Goal: Task Accomplishment & Management: Manage account settings

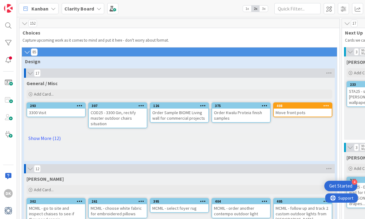
click at [327, 105] on icon at bounding box center [327, 105] width 6 height 4
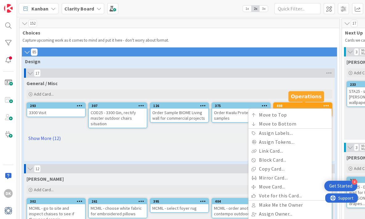
click at [297, 106] on div "408" at bounding box center [304, 106] width 55 height 4
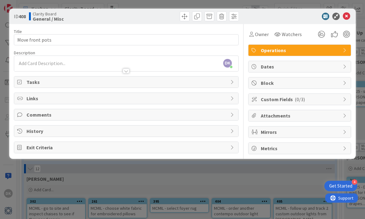
click at [302, 53] on span "Operations" at bounding box center [300, 50] width 79 height 7
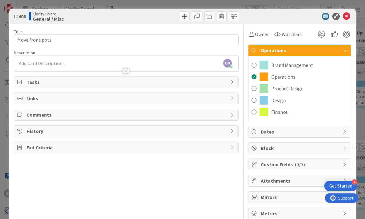
click at [300, 50] on span "Operations" at bounding box center [300, 50] width 79 height 7
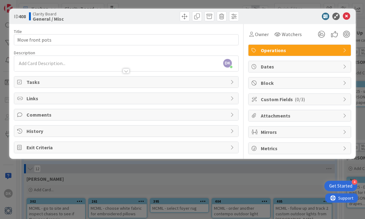
click at [45, 19] on b "General / Misc" at bounding box center [48, 18] width 31 height 5
click at [30, 17] on div at bounding box center [30, 16] width 2 height 8
click at [187, 17] on span at bounding box center [185, 16] width 10 height 10
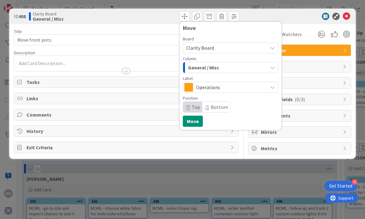
click at [225, 68] on div "General / Misc" at bounding box center [227, 68] width 81 height 10
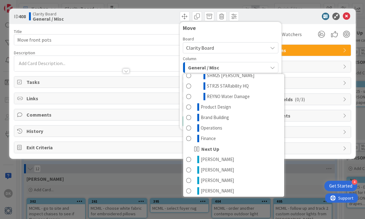
scroll to position [172, 0]
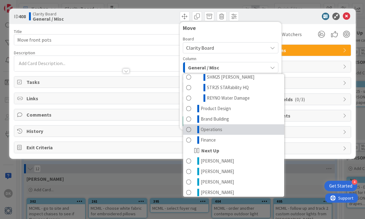
click at [229, 132] on link "Operations" at bounding box center [233, 129] width 101 height 10
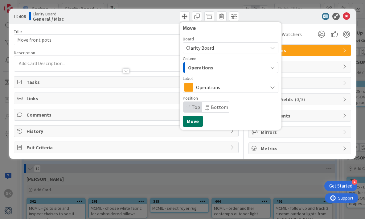
click at [194, 123] on button "Move" at bounding box center [193, 121] width 20 height 11
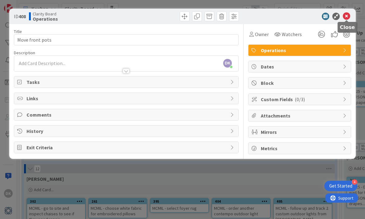
click at [350, 16] on icon at bounding box center [346, 16] width 7 height 7
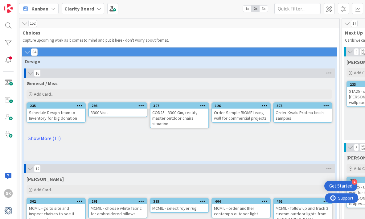
click at [109, 112] on div "3300 Visit" at bounding box center [118, 113] width 58 height 8
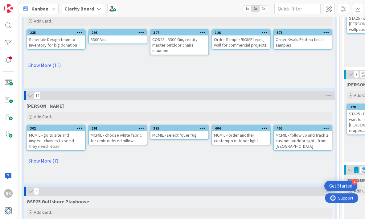
scroll to position [82, 0]
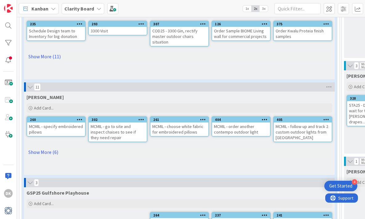
click at [129, 88] on div "11" at bounding box center [179, 86] width 311 height 9
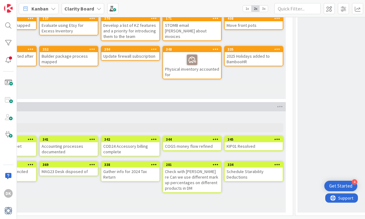
scroll to position [1915, 0]
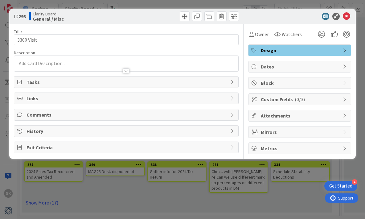
click at [202, 189] on div "ID 293 Clarity Board General / Misc Title 10 / 128 3300 Visit Description Owner…" at bounding box center [182, 109] width 365 height 219
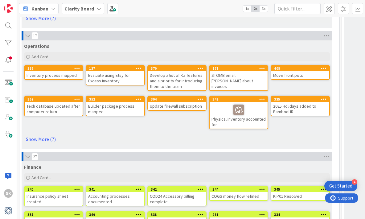
scroll to position [1915, 0]
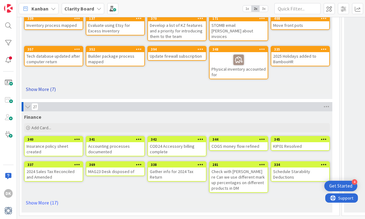
click at [40, 90] on link "Show More (7)" at bounding box center [177, 89] width 306 height 10
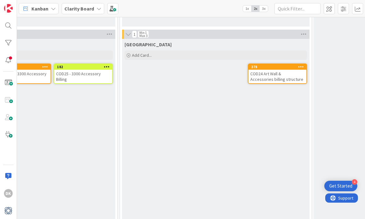
scroll to position [592, 426]
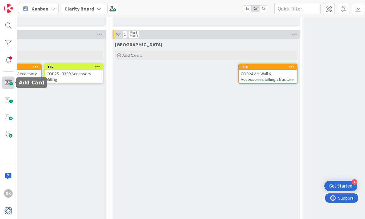
click at [8, 86] on span at bounding box center [8, 83] width 12 height 12
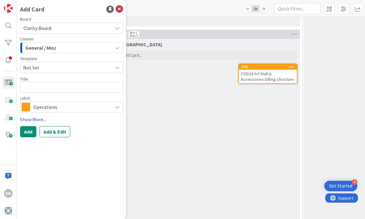
click at [53, 52] on span "General / Misc" at bounding box center [40, 48] width 31 height 8
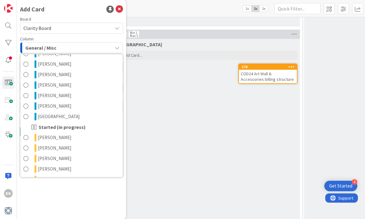
scroll to position [323, 0]
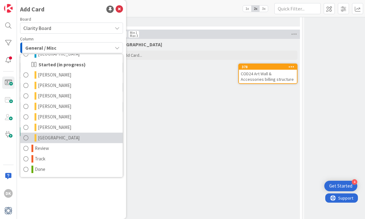
click at [77, 139] on link "[GEOGRAPHIC_DATA]" at bounding box center [71, 138] width 102 height 10
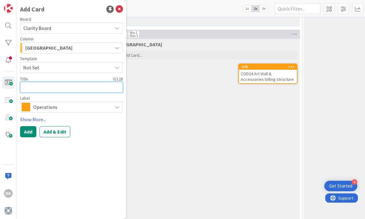
click at [65, 90] on textarea at bounding box center [71, 87] width 103 height 11
type textarea "x"
type textarea "C"
type textarea "x"
type textarea "Ch"
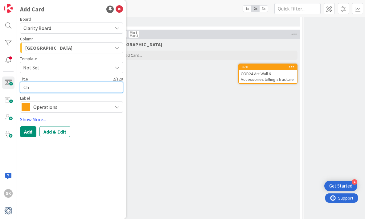
type textarea "x"
type textarea "Ca"
type textarea "x"
type textarea "Cac"
type textarea "x"
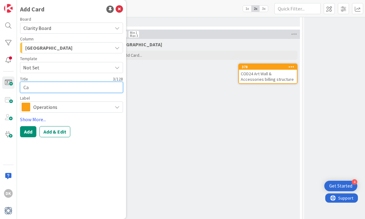
type textarea "Cas"
type textarea "x"
type textarea "Cash"
type textarea "x"
type textarea "Cash"
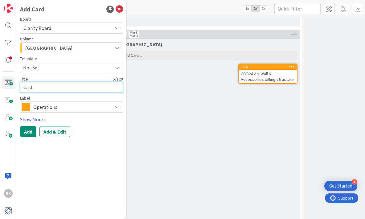
type textarea "x"
type textarea "Cash C"
type textarea "x"
type textarea "Cash Ch"
type textarea "x"
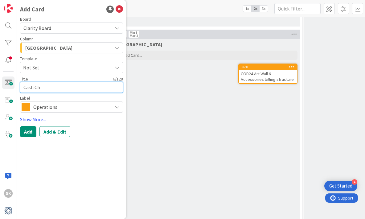
type textarea "Cash Che"
type textarea "x"
type textarea "Cash Chec"
type textarea "x"
type textarea "Cash Check"
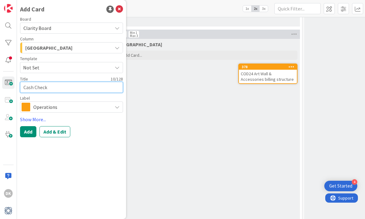
type textarea "x"
type textarea "Cash Check"
type textarea "x"
type textarea "Cash Check fo"
type textarea "x"
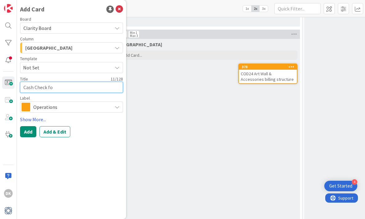
type textarea "Cash Check for"
type textarea "x"
type textarea "Cash Check for"
type textarea "x"
type textarea "Cash Check for M"
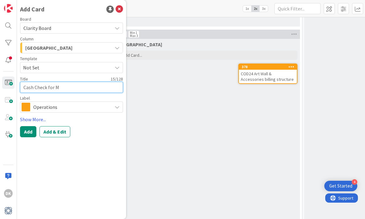
type textarea "x"
type textarea "Cash Check for Mag"
type textarea "x"
type textarea "Cash Check for Magn"
type textarea "x"
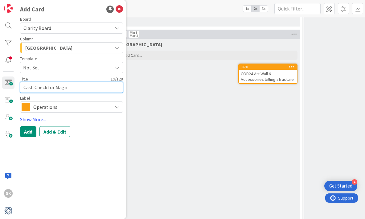
type textarea "Cash Check for Magne"
type textarea "x"
type textarea "Cash Check for Magnel"
type textarea "x"
type textarea "Cash Check for [PERSON_NAME]"
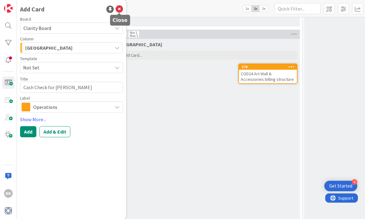
click at [119, 11] on icon at bounding box center [119, 9] width 7 height 7
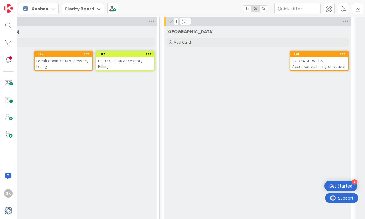
scroll to position [602, 373]
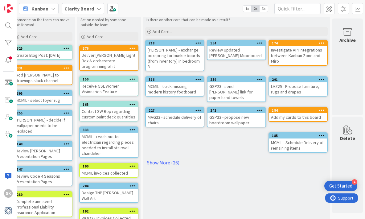
scroll to position [0, 720]
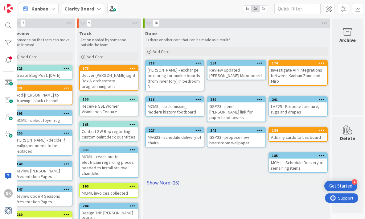
click at [164, 178] on link "Show More (26)" at bounding box center [236, 183] width 183 height 10
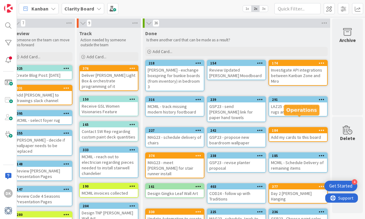
click at [289, 128] on div "184" at bounding box center [299, 130] width 55 height 4
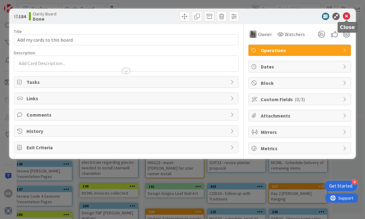
click at [347, 15] on icon at bounding box center [346, 16] width 7 height 7
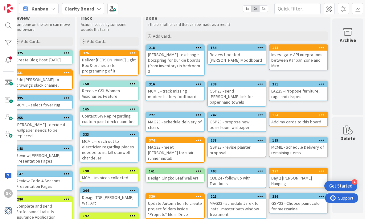
scroll to position [0, 720]
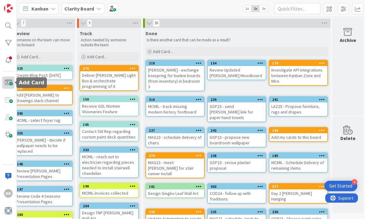
click at [10, 86] on span at bounding box center [8, 83] width 12 height 12
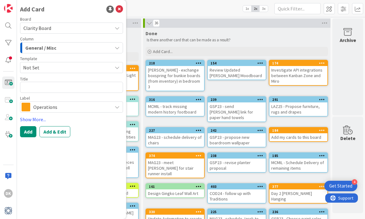
click at [55, 46] on span "General / Misc" at bounding box center [40, 48] width 31 height 8
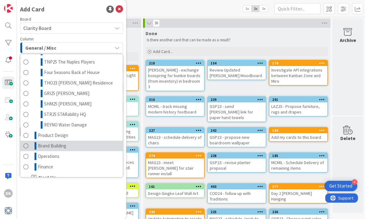
scroll to position [127, 0]
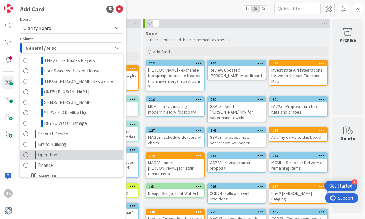
click at [62, 157] on link "Operations" at bounding box center [71, 155] width 102 height 10
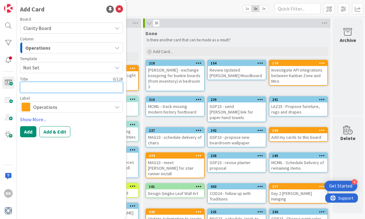
click at [60, 89] on textarea at bounding box center [71, 87] width 103 height 11
type textarea "x"
type textarea "C"
type textarea "x"
type textarea "Cl"
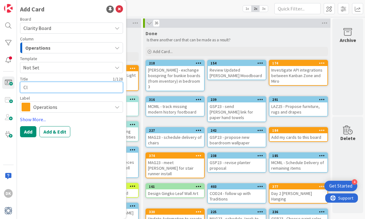
type textarea "x"
type textarea "Cle"
type textarea "x"
type textarea "Clea"
type textarea "x"
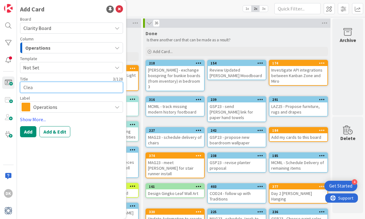
type textarea "Clean"
type textarea "x"
type textarea "Clean"
type textarea "x"
type textarea "Clean o"
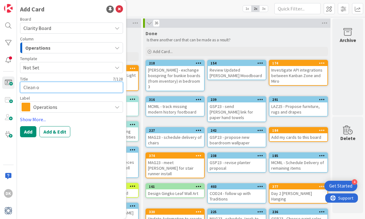
type textarea "x"
type textarea "Clean ol"
type textarea "x"
type textarea "Clean old"
type textarea "x"
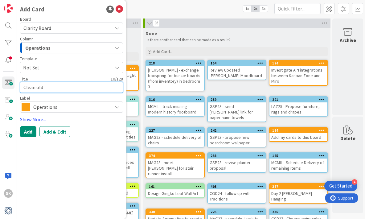
type textarea "Clean old s"
type textarea "x"
type textarea "Clean old st"
type textarea "x"
type textarea "Clean old sti"
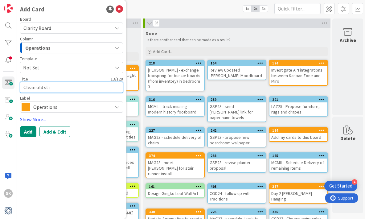
type textarea "x"
type textarea "Clean old stik"
type textarea "x"
type textarea "Clean old stiky"
type textarea "x"
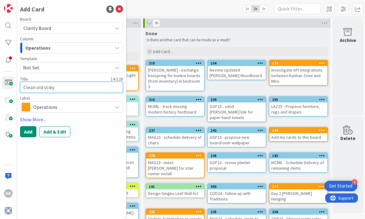
type textarea "Clean old stiky"
type textarea "x"
type textarea "Clean old stiky b"
type textarea "x"
type textarea "Clean old stiky bo"
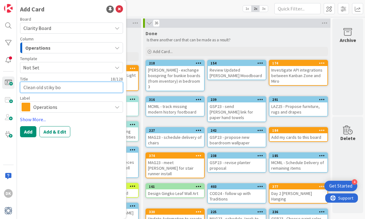
type textarea "x"
type textarea "Clean old stiky boa"
type textarea "x"
type textarea "Clean old stiky bo"
type textarea "x"
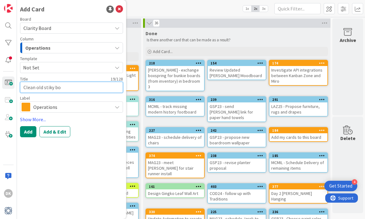
type textarea "Clean old stiky b"
type textarea "x"
type textarea "Clean old stiky"
type textarea "x"
type textarea "Clean old stiky"
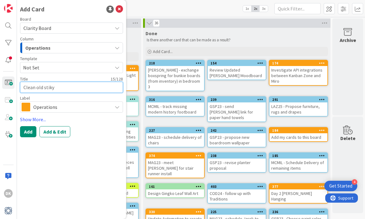
type textarea "x"
type textarea "Clean old stik"
type textarea "x"
type textarea "Clean old sti"
type textarea "x"
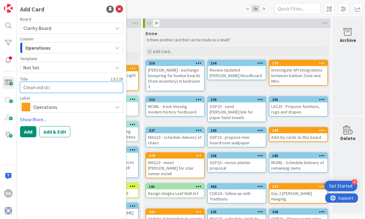
type textarea "Clean old stic"
type textarea "x"
type textarea "Clean old stick"
type textarea "x"
type textarea "Clean old sticky"
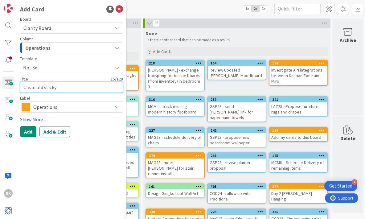
type textarea "x"
type textarea "Clean old sticky"
type textarea "x"
type textarea "Clean old sticky b"
type textarea "x"
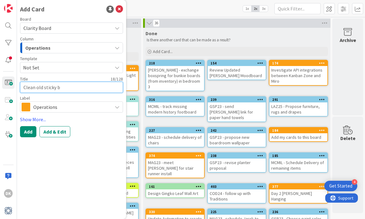
type textarea "Clean old sticky bo"
type textarea "x"
type textarea "Clean old sticky boar"
type textarea "x"
type textarea "Clean old sticky boarx"
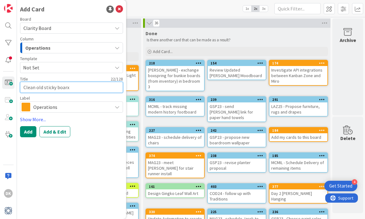
type textarea "x"
type textarea "Clean old sticky boar"
type textarea "x"
type textarea "Clean old sticky board"
type textarea "x"
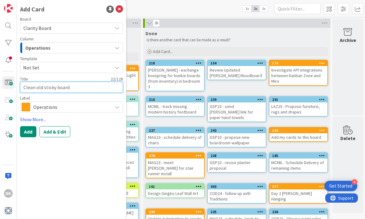
type textarea "Clean old sticky board?"
type textarea "x"
type textarea "Clean old sticky board?"
click at [24, 133] on button "Add" at bounding box center [28, 131] width 16 height 11
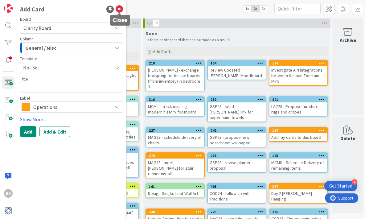
click at [117, 10] on icon at bounding box center [119, 9] width 7 height 7
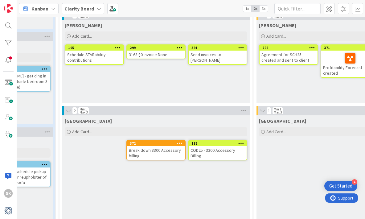
scroll to position [515, 279]
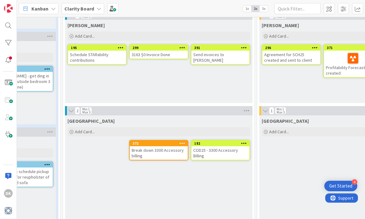
click at [159, 159] on div "Break down 3300 Accessory billing" at bounding box center [159, 153] width 58 height 14
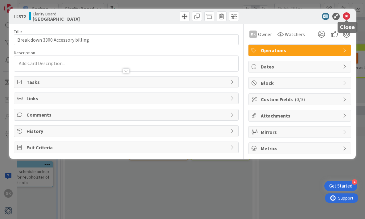
click at [347, 16] on icon at bounding box center [346, 16] width 7 height 7
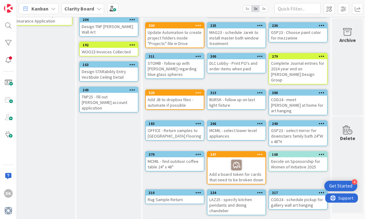
scroll to position [0, 720]
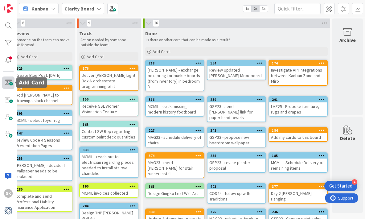
click at [6, 83] on span at bounding box center [8, 83] width 12 height 12
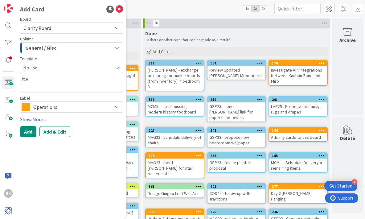
type textarea "x"
type textarea "B"
type textarea "x"
type textarea "BUR"
type textarea "x"
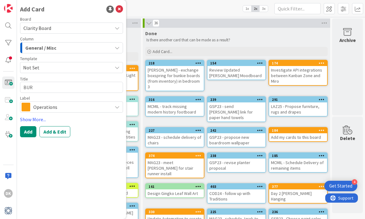
type textarea "BURS"
type textarea "x"
type textarea "BURSK"
type textarea "x"
type textarea "BURSK"
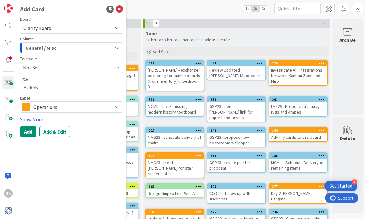
type textarea "x"
type textarea "BURSK -"
type textarea "x"
type textarea "BURSK -"
type textarea "x"
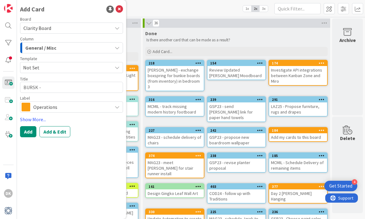
type textarea "BURSK - s"
type textarea "x"
type textarea "BURSK - sc"
type textarea "x"
type textarea "BURSK - sche"
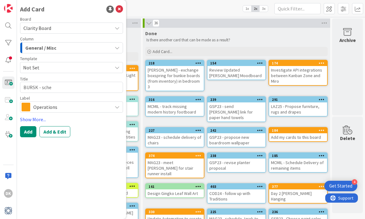
type textarea "x"
type textarea "BURSK - sched"
type textarea "x"
type textarea "BURSK - schedu"
type textarea "x"
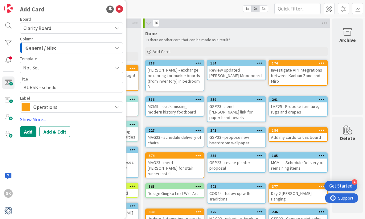
type textarea "BURSK - schedul"
type textarea "x"
type textarea "BURSK - schedule"
type textarea "x"
type textarea "BURSK - schedule s"
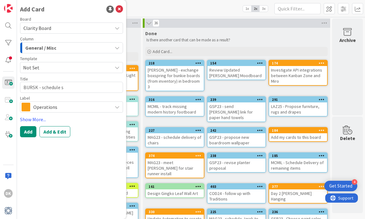
type textarea "x"
type textarea "BURSK - schedule sk"
type textarea "x"
type textarea "BURSK - schedule sky"
type textarea "x"
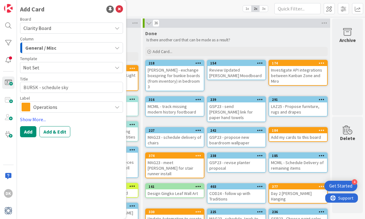
type textarea "BURSK - schedule skyl"
type textarea "x"
type textarea "BURSK - schedule skyli"
type textarea "x"
type textarea "BURSK - schedule skylin"
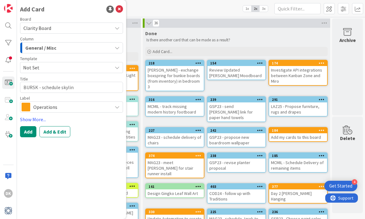
type textarea "x"
type textarea "BURSK - schedule skyline"
type textarea "x"
type textarea "BURSK - schedule skyline,"
type textarea "x"
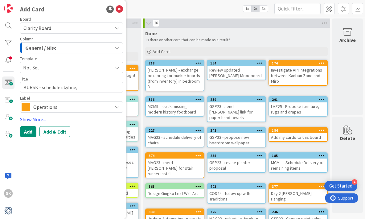
type textarea "BURSK - schedule skyline,"
type textarea "x"
type textarea "BURSK - schedule skyline, j"
type textarea "x"
type textarea "BURSK - schedule skyline, ja"
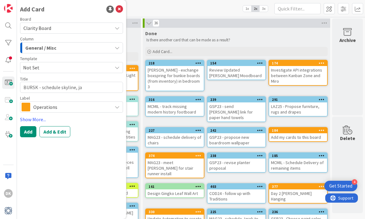
type textarea "x"
type textarea "BURSK - schedule skyline, jar"
type textarea "x"
type textarea "BURSK - schedule skyline, ja"
type textarea "x"
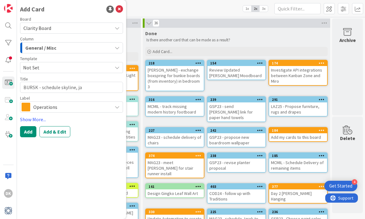
type textarea "BURSK - schedule skyline, j"
type textarea "x"
type textarea "BURSK - schedule skyline,"
type textarea "x"
type textarea "BURSK - schedule skyline, J"
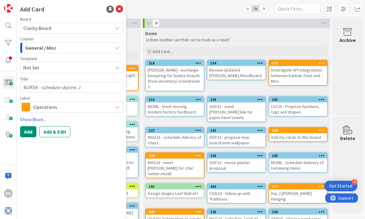
type textarea "x"
type textarea "BURSK - schedule skyline, [GEOGRAPHIC_DATA]"
type textarea "x"
type textarea "BURSK - schedule skyline, Jar"
type textarea "x"
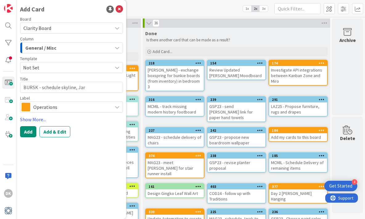
type textarea "BURSK - schedule skyline, Jare"
type textarea "x"
type textarea "BURSK - schedule skyline, Jarek"
type textarea "x"
type textarea "BURSK - schedule skyline, [GEOGRAPHIC_DATA],"
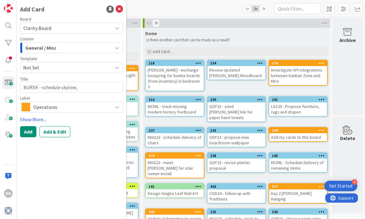
type textarea "x"
type textarea "BURSK - schedule skyline, [GEOGRAPHIC_DATA],"
type textarea "x"
type textarea "BURSK - schedule skyline, [GEOGRAPHIC_DATA], S"
type textarea "x"
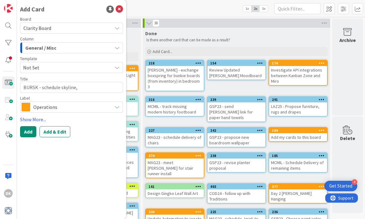
type textarea "BURSK - schedule skyline, [GEOGRAPHIC_DATA], Sc"
type textarea "x"
type textarea "BURSK - schedule skyline, [GEOGRAPHIC_DATA], Sco"
type textarea "x"
type textarea "BURSK - schedule skyline, [PERSON_NAME]"
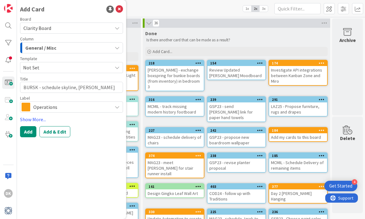
type textarea "x"
type textarea "BURSK - schedule skyline, [PERSON_NAME]"
type textarea "x"
click at [59, 50] on div "General / Misc" at bounding box center [68, 48] width 89 height 10
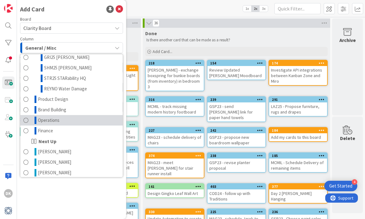
scroll to position [162, 0]
click at [77, 116] on link "Operations" at bounding box center [71, 120] width 102 height 10
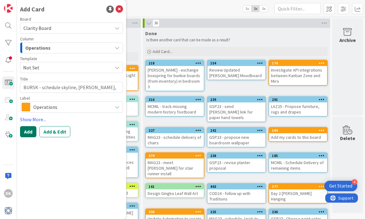
click at [31, 134] on button "Add" at bounding box center [28, 131] width 16 height 11
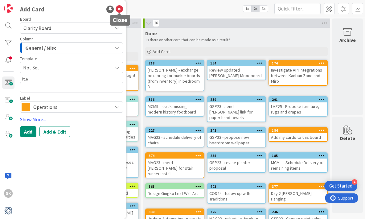
click at [120, 6] on icon at bounding box center [119, 9] width 7 height 7
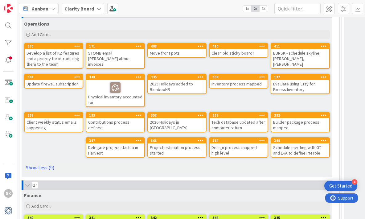
scroll to position [1884, 0]
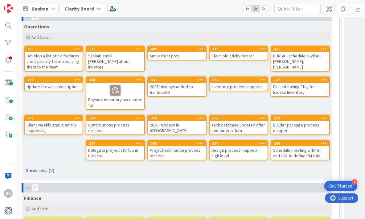
click at [44, 169] on link "Show Less (9)" at bounding box center [177, 170] width 306 height 10
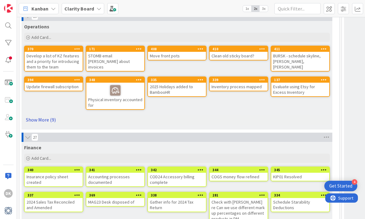
click at [41, 121] on link "Show More (9)" at bounding box center [177, 120] width 306 height 10
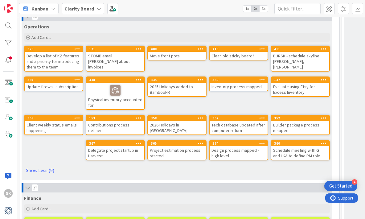
click at [325, 50] on icon at bounding box center [324, 49] width 6 height 4
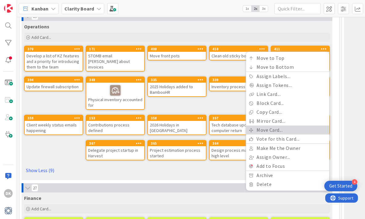
click at [286, 131] on link "Move Card..." at bounding box center [287, 130] width 83 height 9
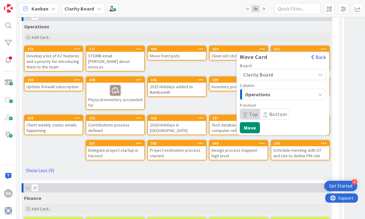
click at [323, 57] on button "Back" at bounding box center [318, 57] width 15 height 7
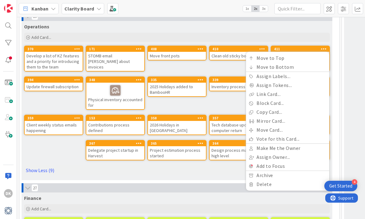
click at [300, 18] on div "19" at bounding box center [177, 16] width 311 height 9
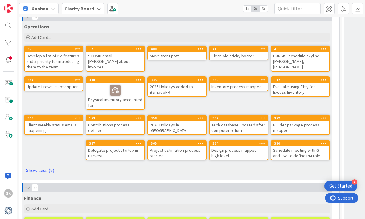
click at [290, 59] on div "BURSK - schedule skyline, [PERSON_NAME], [PERSON_NAME]" at bounding box center [301, 61] width 58 height 19
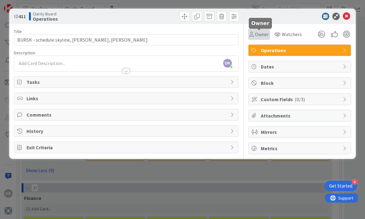
click at [266, 33] on span "Owner" at bounding box center [262, 34] width 14 height 7
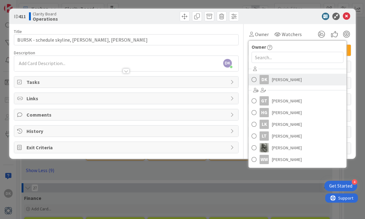
click at [253, 81] on span at bounding box center [254, 79] width 5 height 9
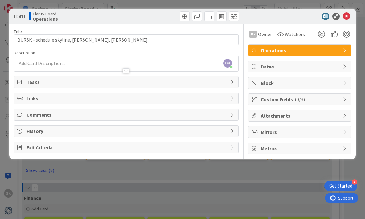
click at [99, 65] on div at bounding box center [126, 68] width 225 height 6
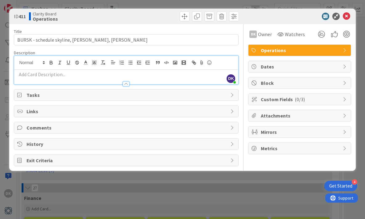
click at [73, 73] on p at bounding box center [126, 74] width 218 height 7
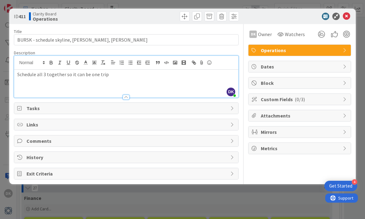
click at [209, 46] on div "Title 44 / 128 BURSK - schedule skyline, [PERSON_NAME], [PERSON_NAME] Descripti…" at bounding box center [126, 102] width 225 height 156
click at [350, 18] on icon at bounding box center [346, 16] width 7 height 7
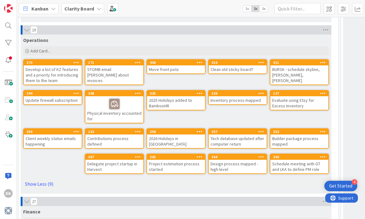
scroll to position [1878, 0]
